Goal: Obtain resource: Obtain resource

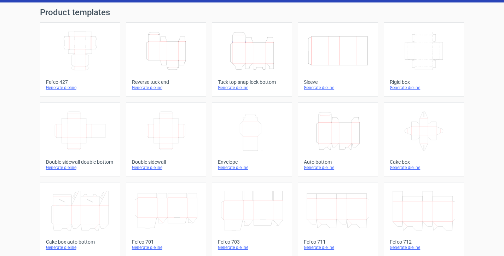
scroll to position [9, 0]
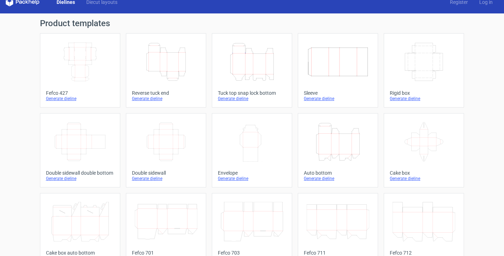
click at [426, 56] on icon "Width Depth Height" at bounding box center [424, 62] width 63 height 40
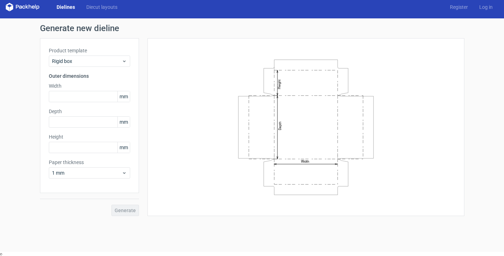
scroll to position [5, 0]
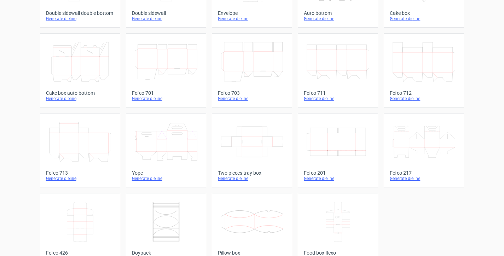
scroll to position [177, 0]
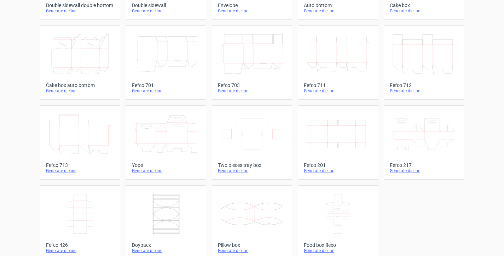
click at [256, 141] on icon at bounding box center [252, 134] width 63 height 40
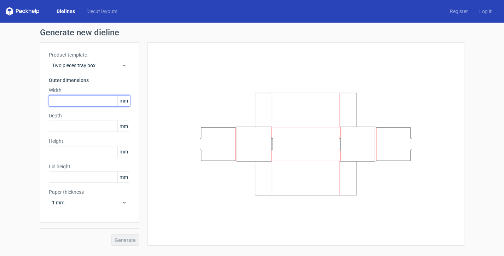
click at [72, 100] on input "text" at bounding box center [89, 100] width 81 height 11
type input "80"
click at [87, 120] on div "Depth mm" at bounding box center [89, 122] width 81 height 20
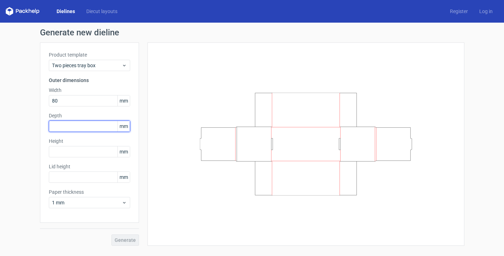
click at [64, 124] on input "text" at bounding box center [89, 126] width 81 height 11
type input "80"
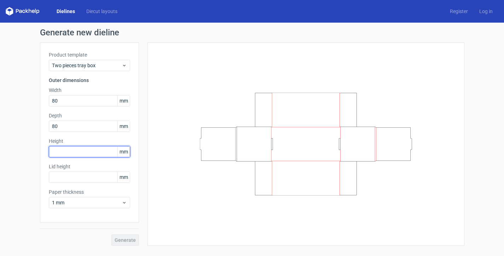
click at [80, 155] on input "text" at bounding box center [89, 151] width 81 height 11
type input "35"
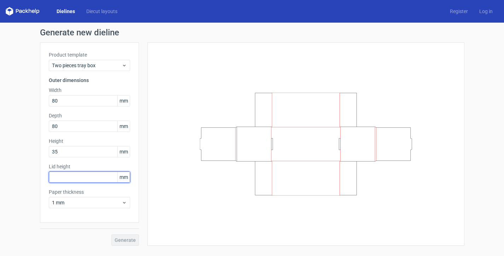
click at [86, 179] on input "text" at bounding box center [89, 177] width 81 height 11
type input "35"
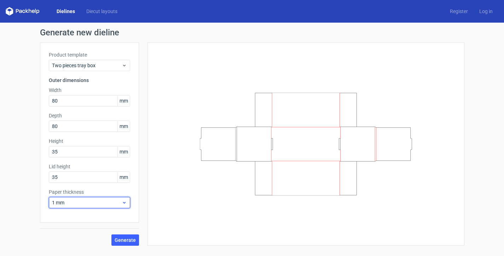
click at [74, 204] on span "1 mm" at bounding box center [87, 202] width 70 height 7
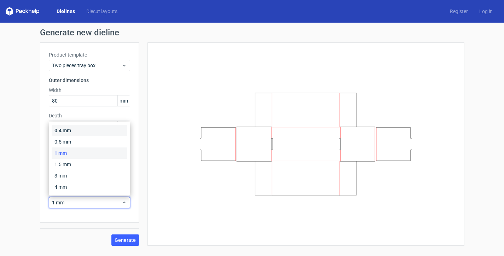
click at [71, 131] on div "0.4 mm" at bounding box center [90, 130] width 76 height 11
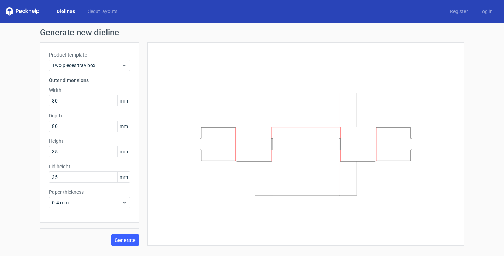
click at [121, 234] on div "Generate" at bounding box center [89, 234] width 99 height 23
click at [121, 238] on span "Generate" at bounding box center [125, 240] width 21 height 5
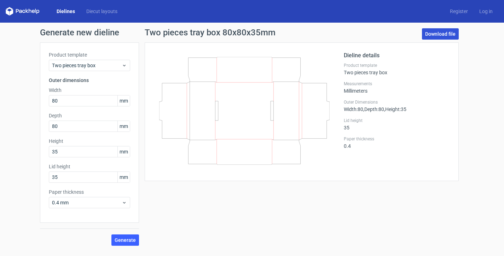
click at [450, 36] on link "Download file" at bounding box center [440, 33] width 37 height 11
